Goal: Task Accomplishment & Management: Use online tool/utility

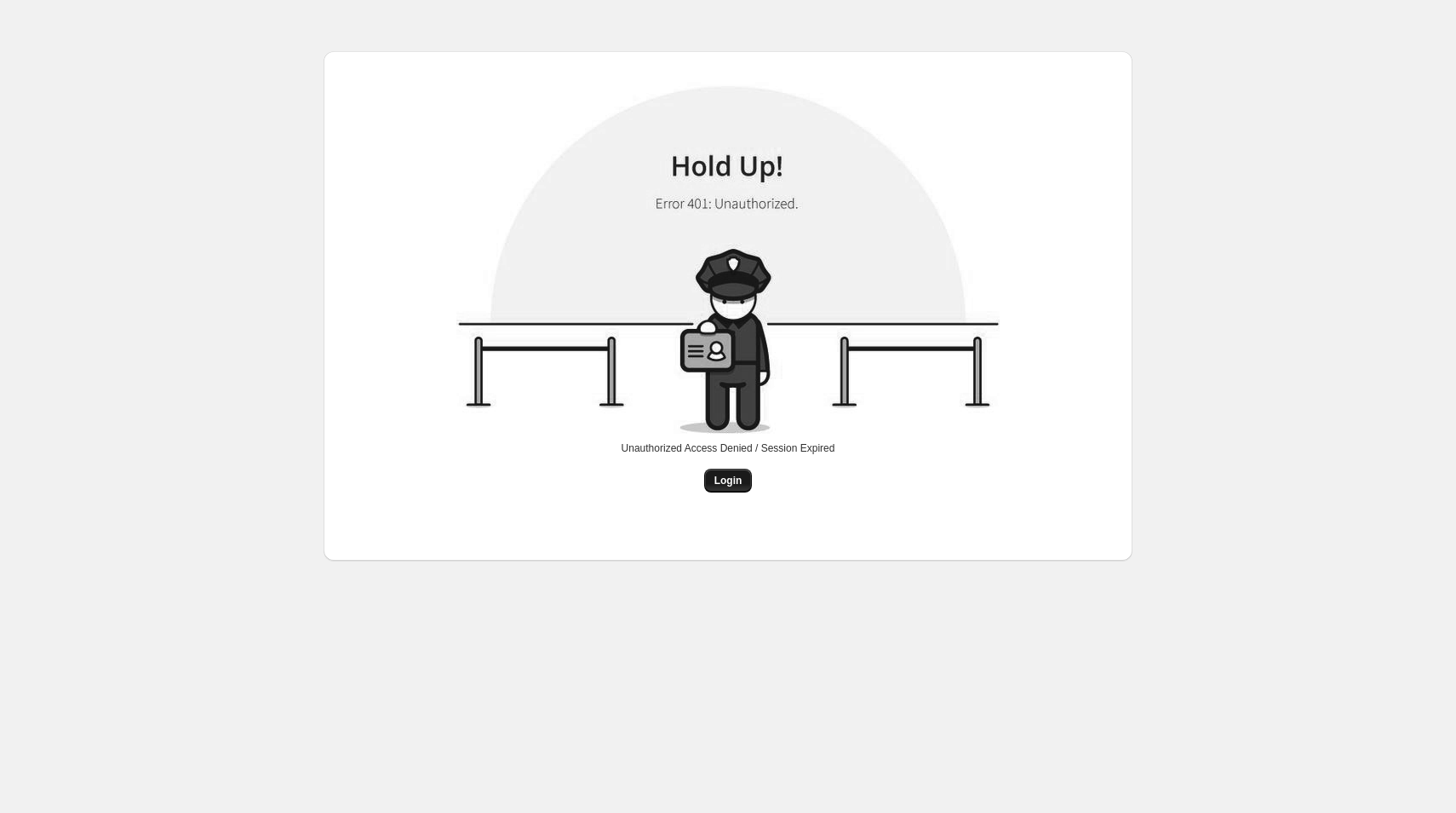
click at [714, 486] on span "Login" at bounding box center [728, 481] width 28 height 14
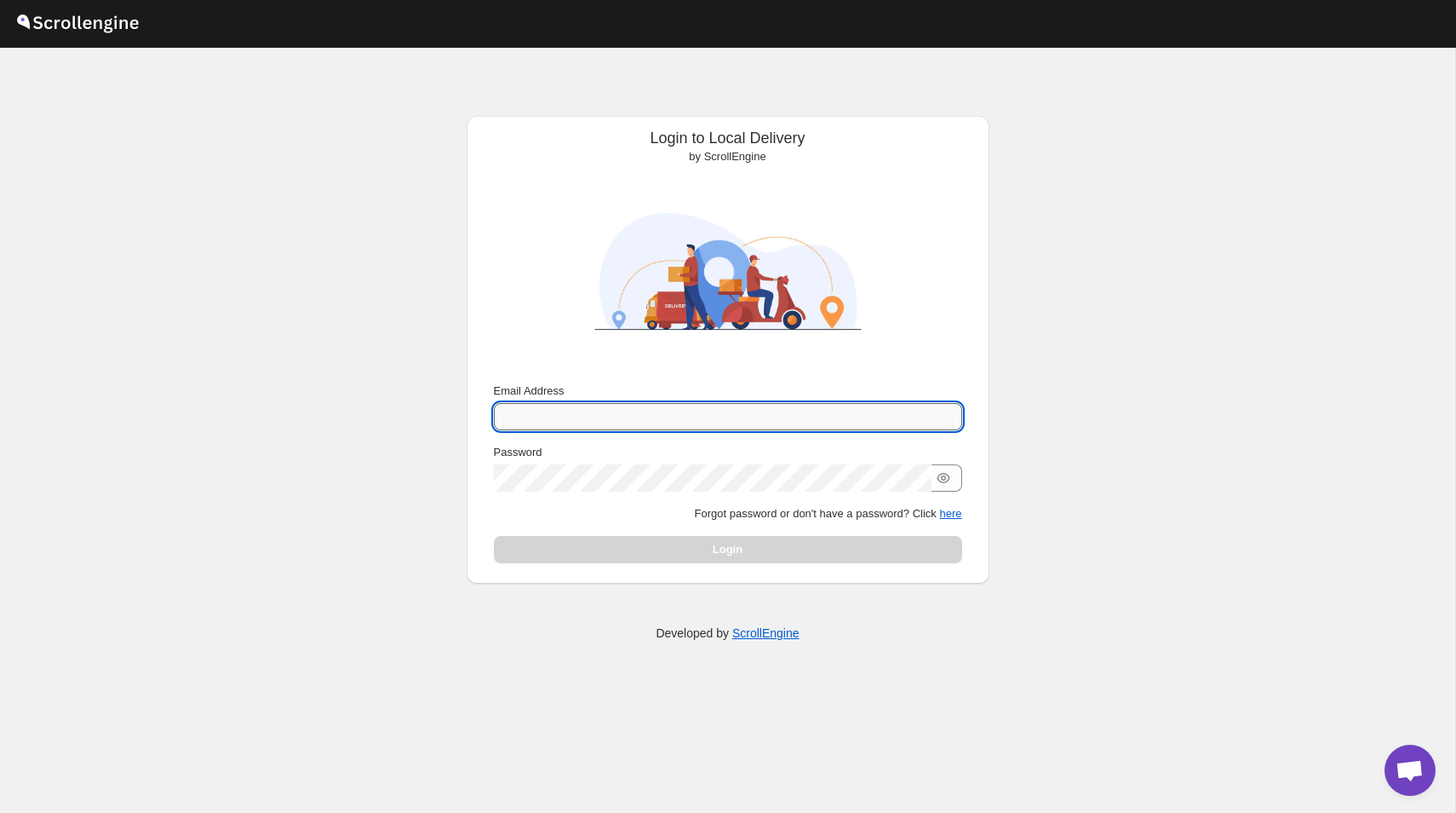
click at [600, 420] on input "Email Address" at bounding box center [728, 417] width 468 height 28
type input "[PERSON_NAME][EMAIL_ADDRESS][DOMAIN_NAME]"
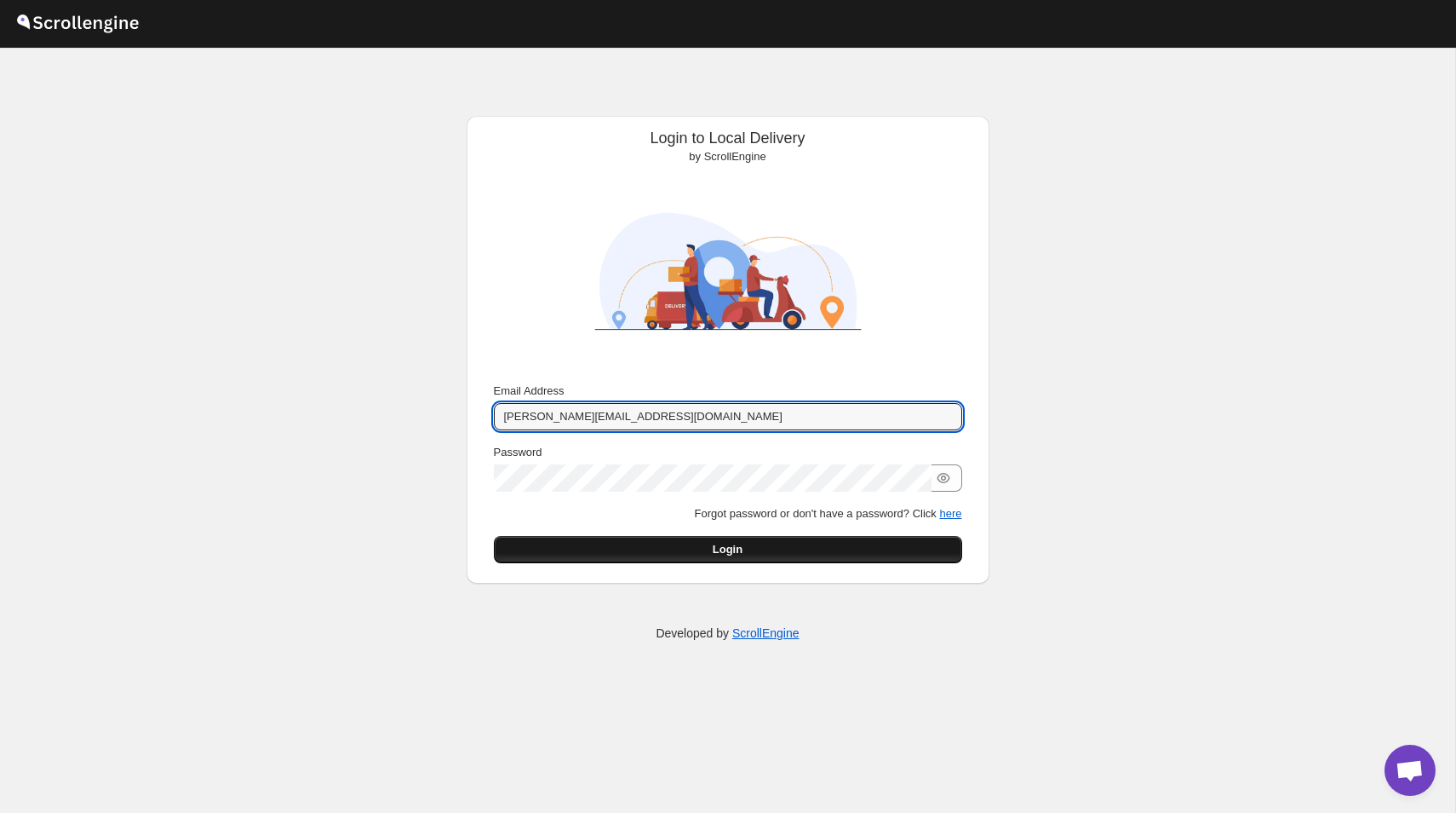
click at [721, 557] on span "Login" at bounding box center [727, 550] width 30 height 17
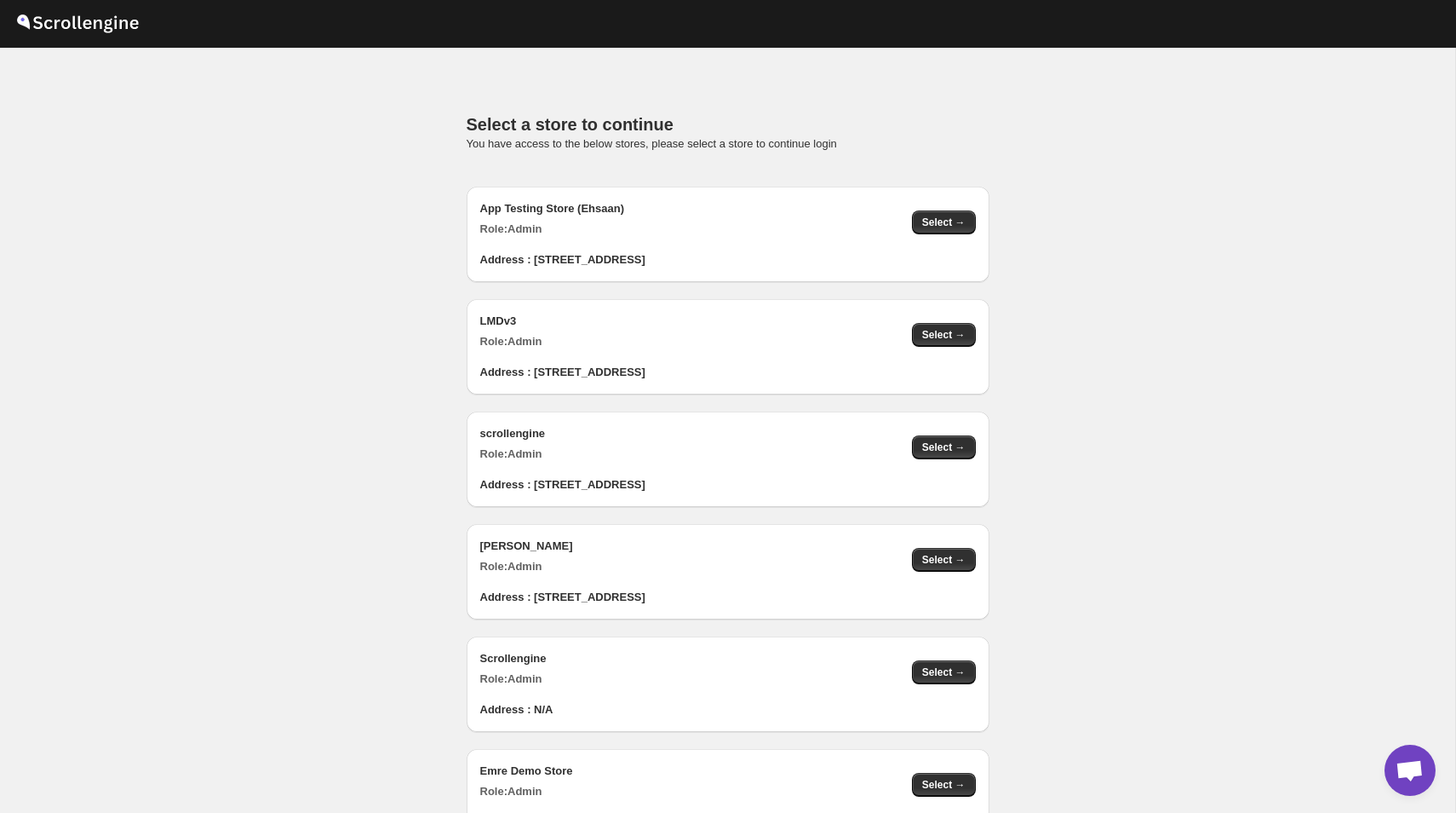
scroll to position [1714, 0]
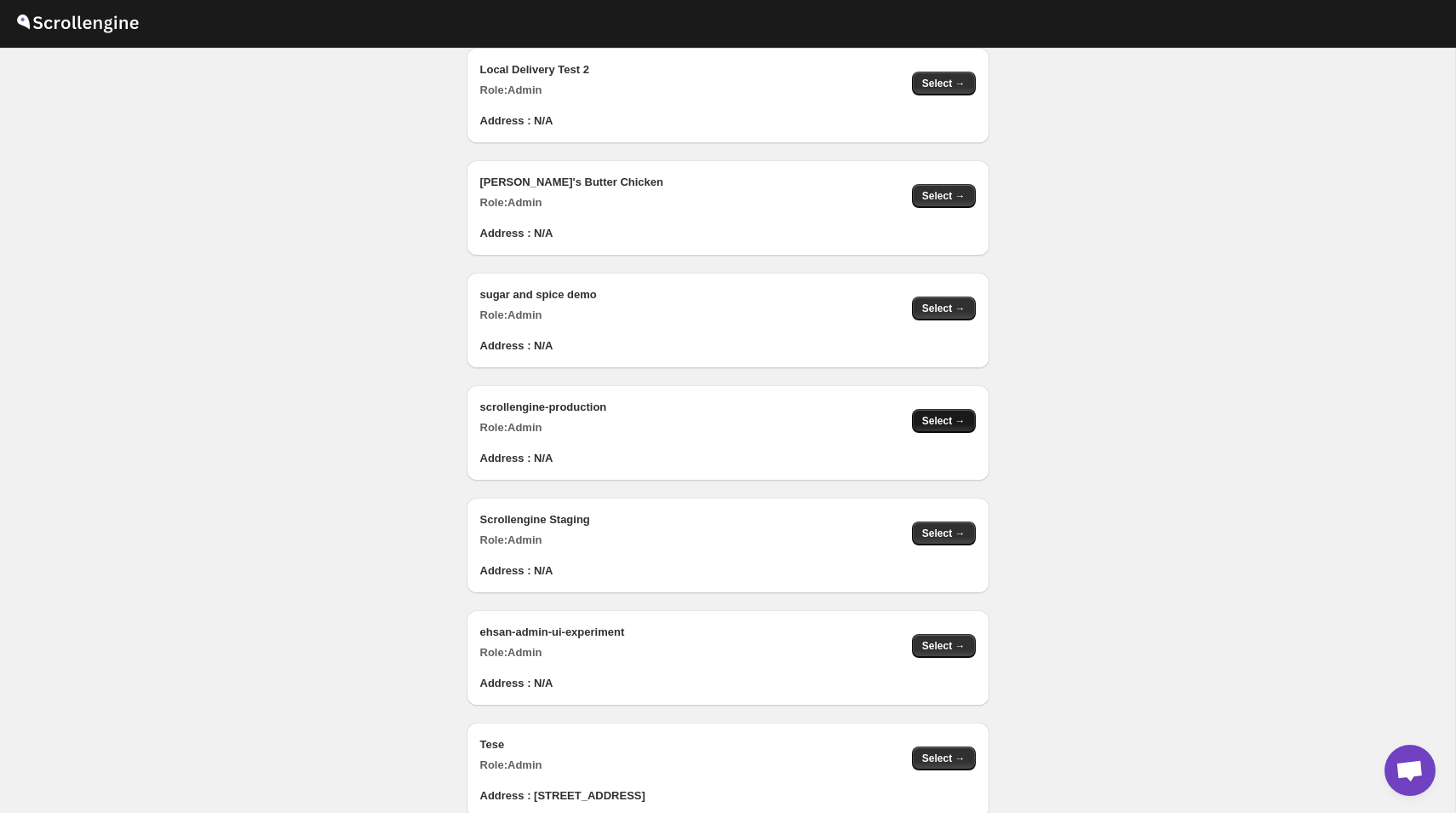
click at [947, 413] on button "Select →" at bounding box center [944, 421] width 64 height 24
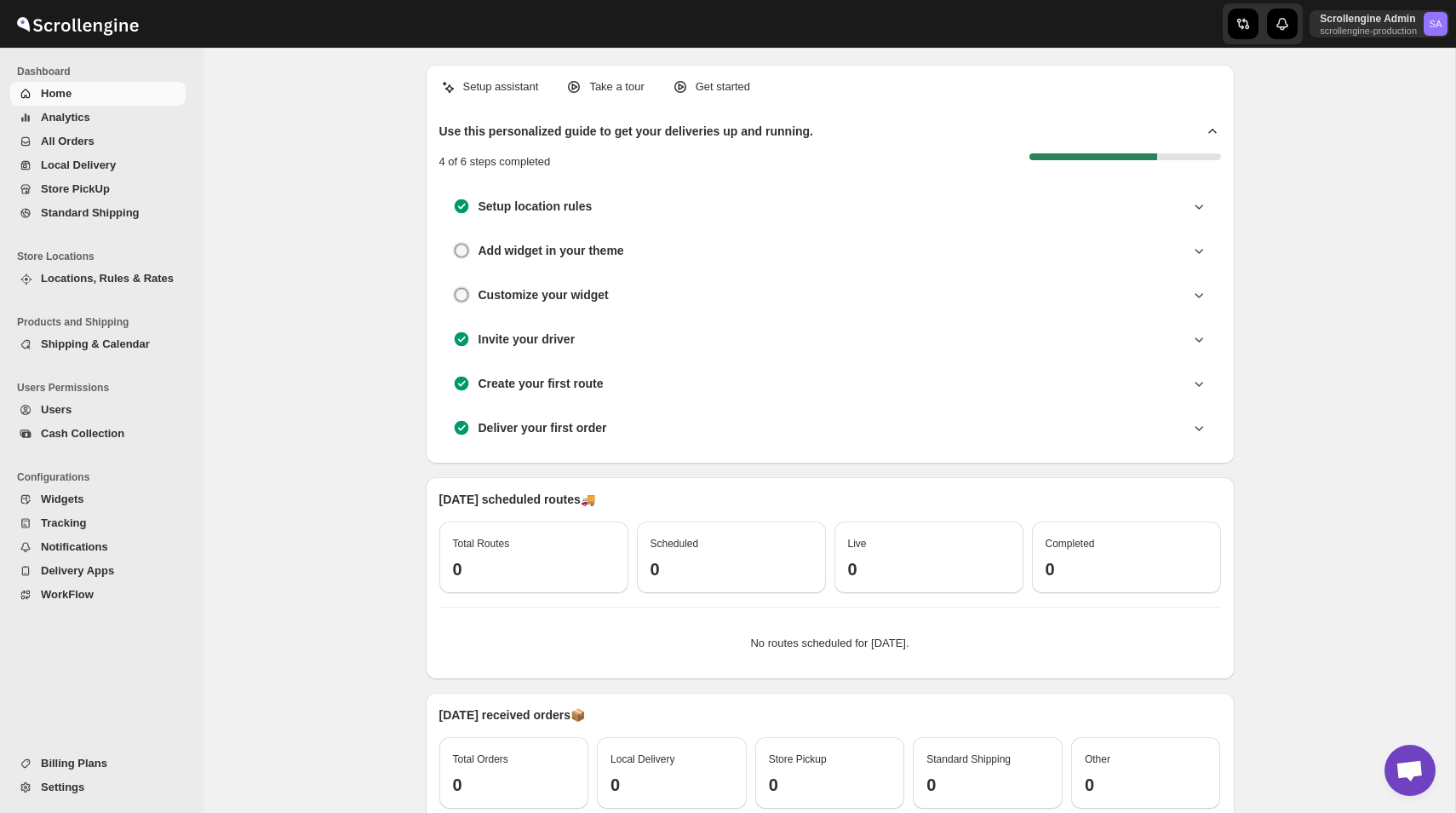
click at [94, 503] on span "Widgets" at bounding box center [111, 500] width 141 height 17
